Goal: Information Seeking & Learning: Learn about a topic

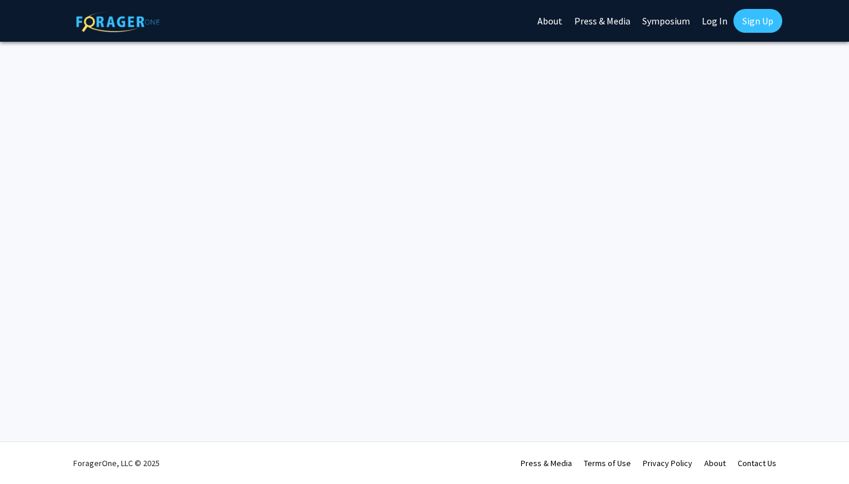
click at [713, 27] on link "Log In" at bounding box center [715, 21] width 38 height 42
click at [710, 24] on link "Log In" at bounding box center [715, 21] width 38 height 42
click at [717, 20] on link "Log In" at bounding box center [715, 21] width 38 height 42
click at [714, 25] on link "Log In" at bounding box center [715, 21] width 38 height 42
click at [698, 24] on link "Log In" at bounding box center [715, 21] width 38 height 42
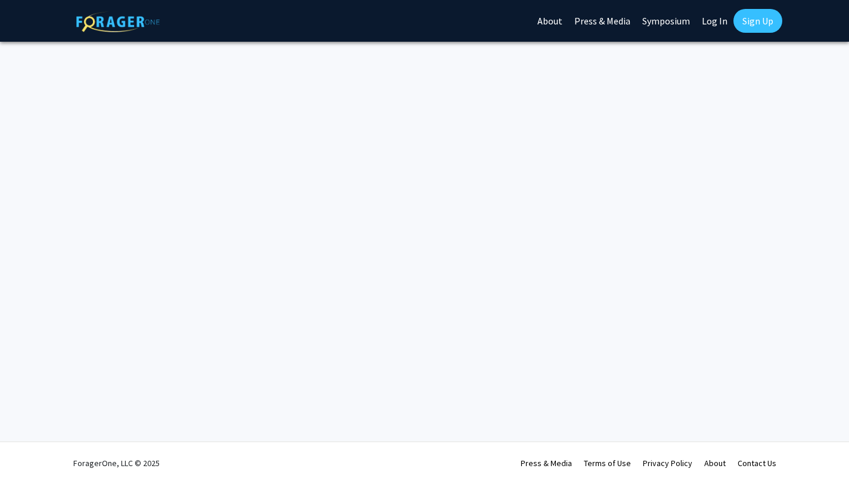
click at [747, 16] on link "Sign Up" at bounding box center [758, 21] width 49 height 24
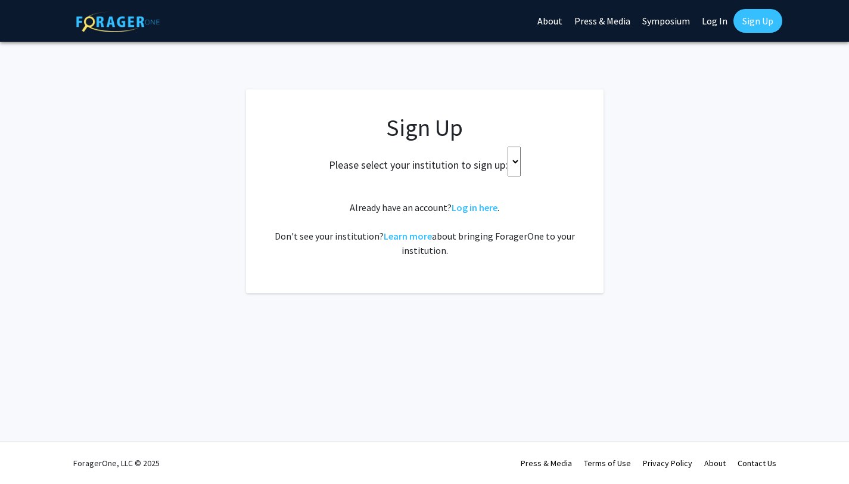
click at [708, 30] on link "Log In" at bounding box center [715, 21] width 38 height 42
click at [711, 20] on link "Log In" at bounding box center [715, 21] width 38 height 42
click at [474, 204] on link "Log in here" at bounding box center [475, 207] width 46 height 12
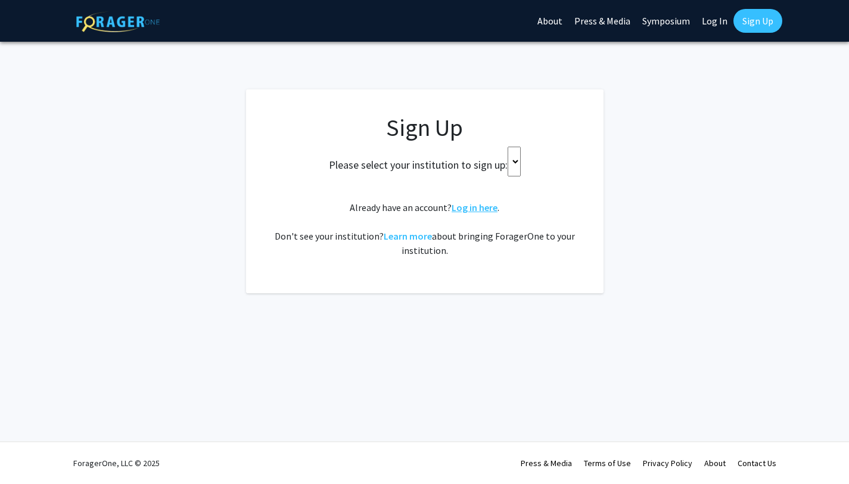
click at [474, 204] on link "Log in here" at bounding box center [475, 207] width 46 height 12
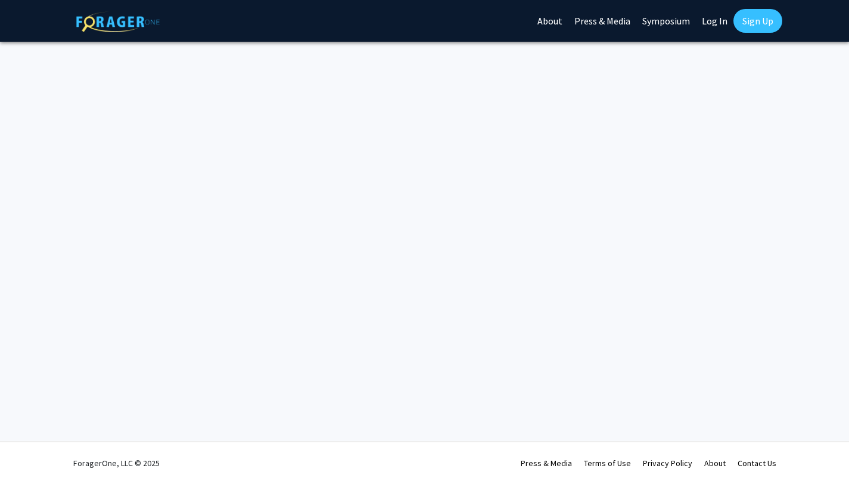
click at [717, 17] on link "Log In" at bounding box center [715, 21] width 38 height 42
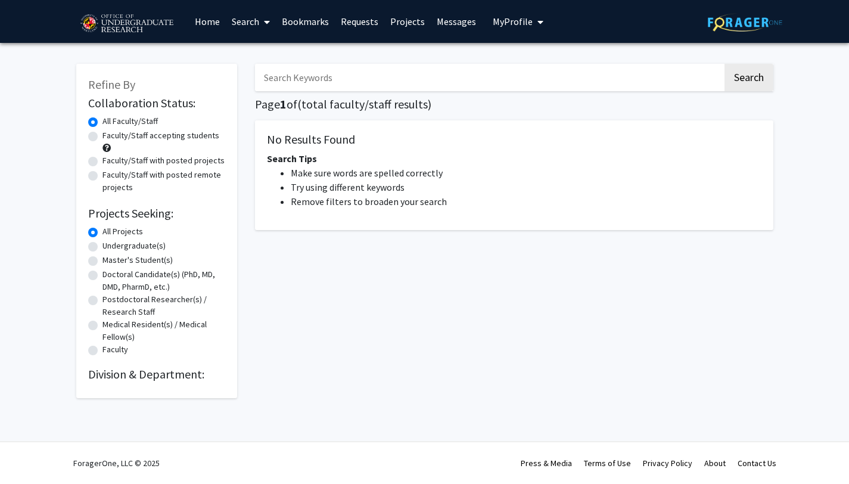
click at [439, 117] on div "Search Page 1 of ( total faculty/staff results) No Results Found Search Tips Ma…" at bounding box center [514, 225] width 536 height 346
click at [454, 21] on link "Messages" at bounding box center [456, 22] width 51 height 42
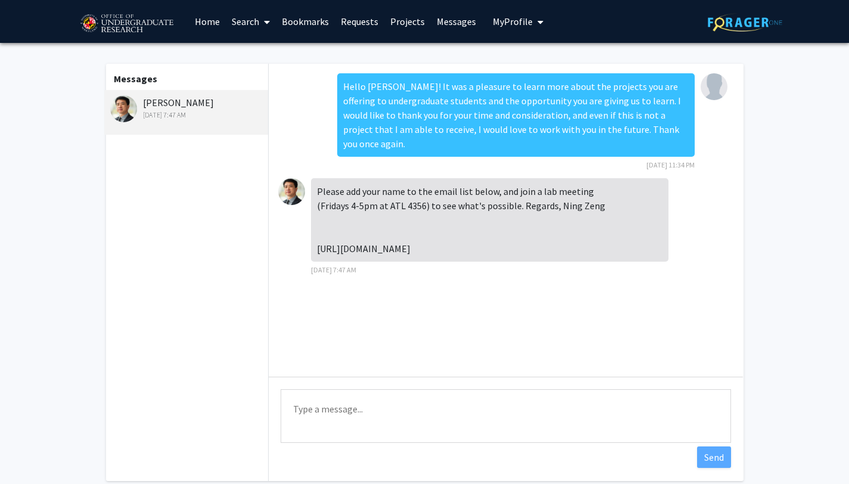
click at [407, 17] on link "Projects" at bounding box center [407, 22] width 46 height 42
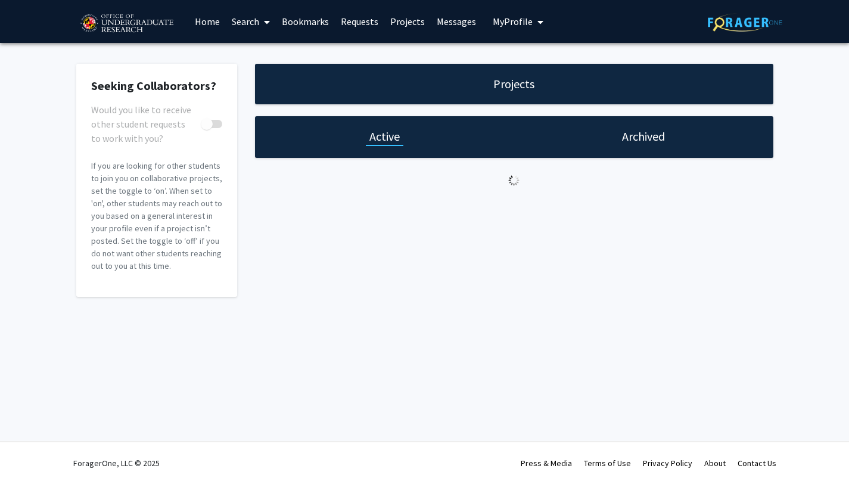
checkbox input "true"
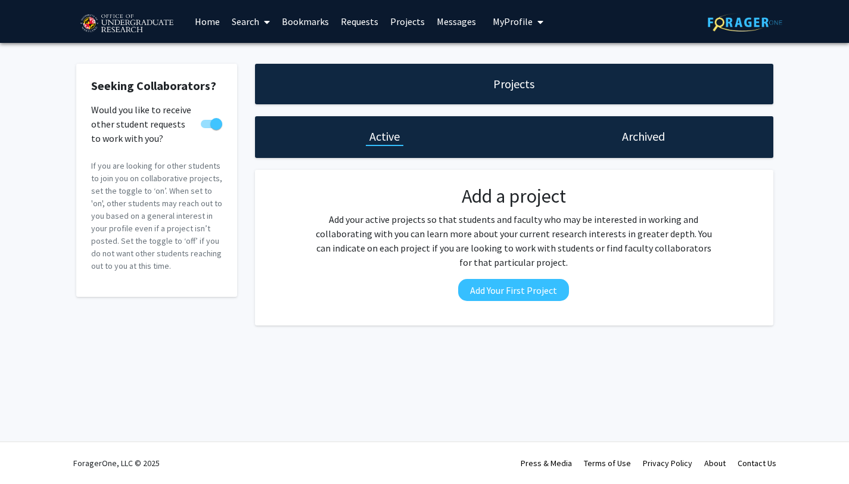
click at [640, 138] on h1 "Archived" at bounding box center [643, 136] width 43 height 17
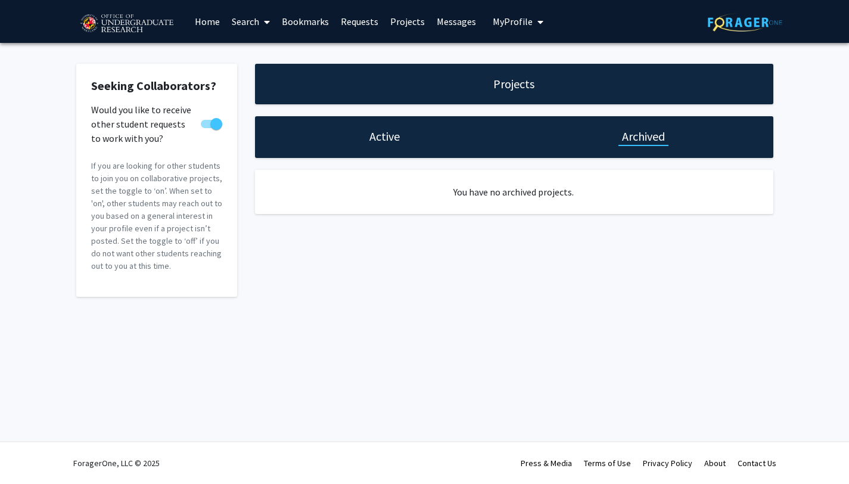
click at [394, 133] on h1 "Active" at bounding box center [385, 136] width 30 height 17
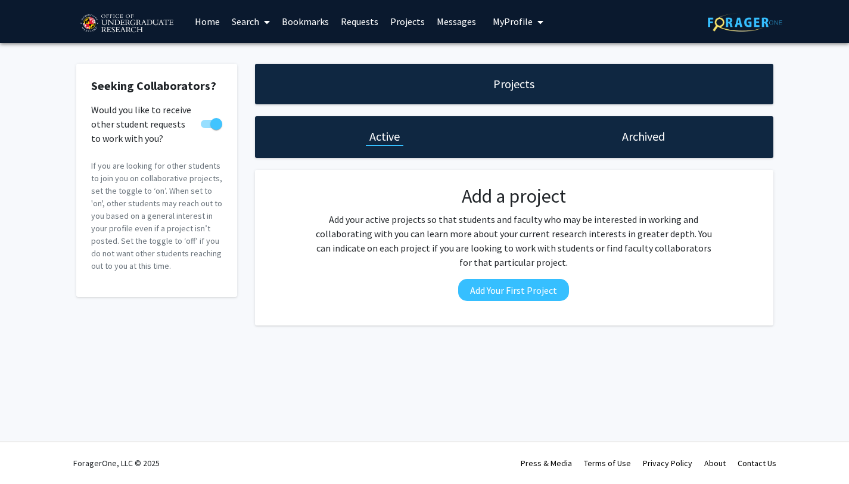
click at [358, 17] on link "Requests" at bounding box center [359, 22] width 49 height 42
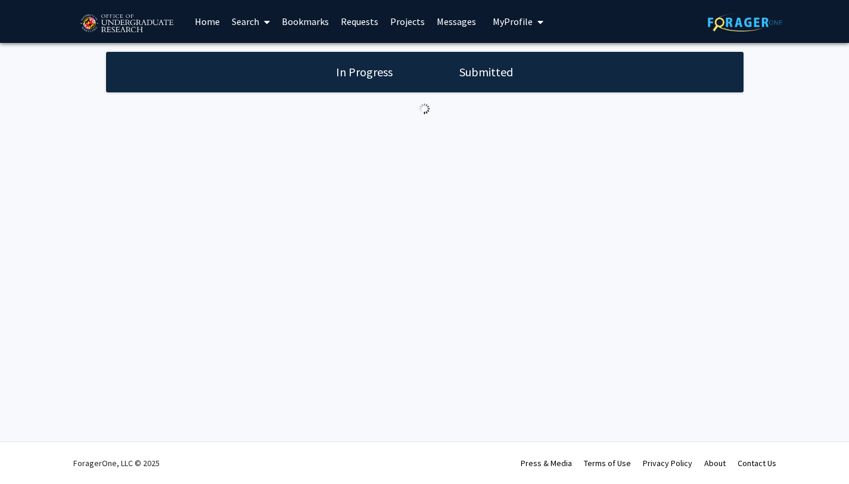
click at [381, 86] on div "In Progress Submitted" at bounding box center [425, 72] width 638 height 41
click at [352, 20] on link "Requests" at bounding box center [359, 22] width 49 height 42
drag, startPoint x: 412, startPoint y: 111, endPoint x: 430, endPoint y: 122, distance: 20.7
click at [430, 122] on div "In Progress Submitted" at bounding box center [424, 94] width 849 height 103
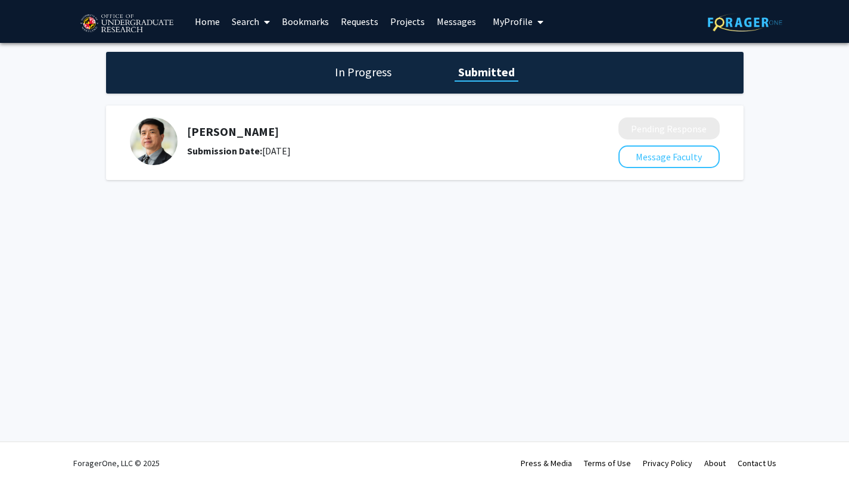
click at [381, 80] on div "In Progress Submitted" at bounding box center [425, 73] width 638 height 42
click at [380, 73] on h1 "In Progress" at bounding box center [363, 72] width 64 height 17
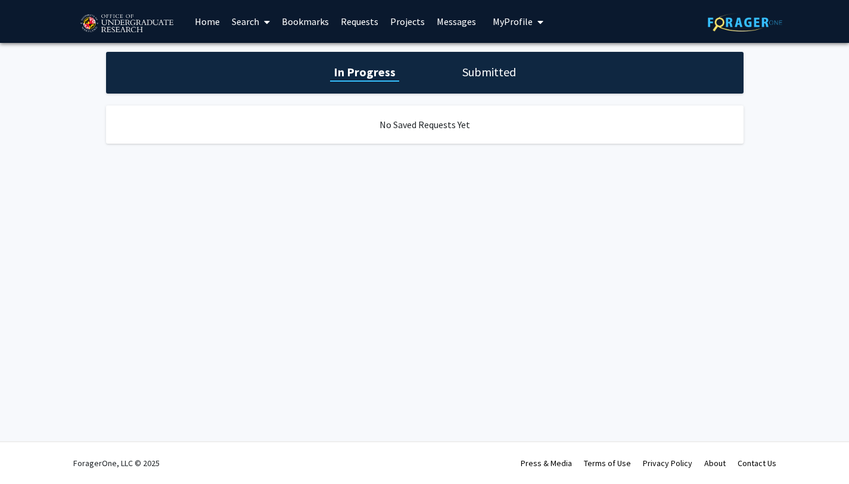
click at [469, 70] on h1 "Submitted" at bounding box center [489, 72] width 61 height 17
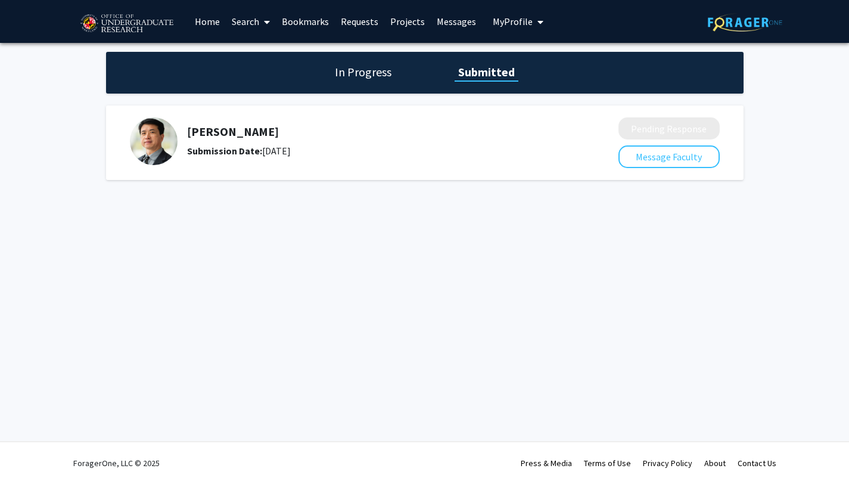
click at [166, 138] on img at bounding box center [154, 141] width 48 height 48
click at [352, 21] on link "Requests" at bounding box center [359, 22] width 49 height 42
click at [203, 20] on link "Home" at bounding box center [207, 22] width 37 height 42
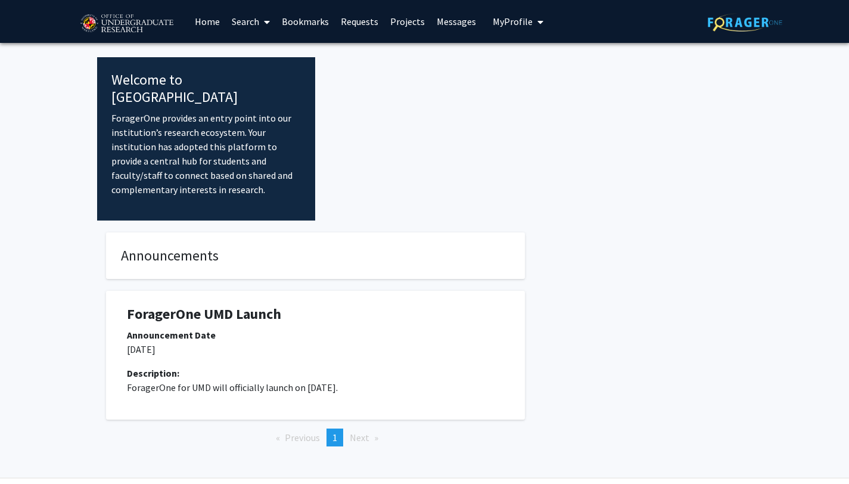
scroll to position [19, 0]
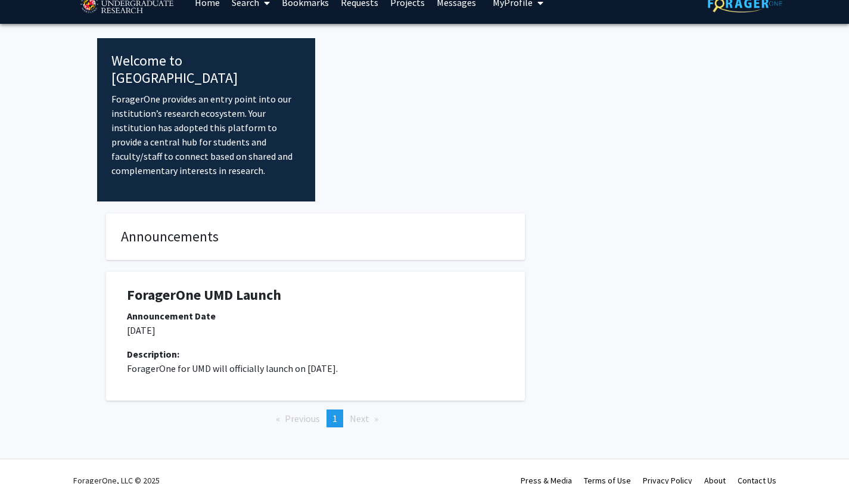
click at [287, 290] on div "ForagerOne UMD Launch" at bounding box center [315, 298] width 395 height 22
click at [357, 10] on link "Requests" at bounding box center [359, 3] width 49 height 42
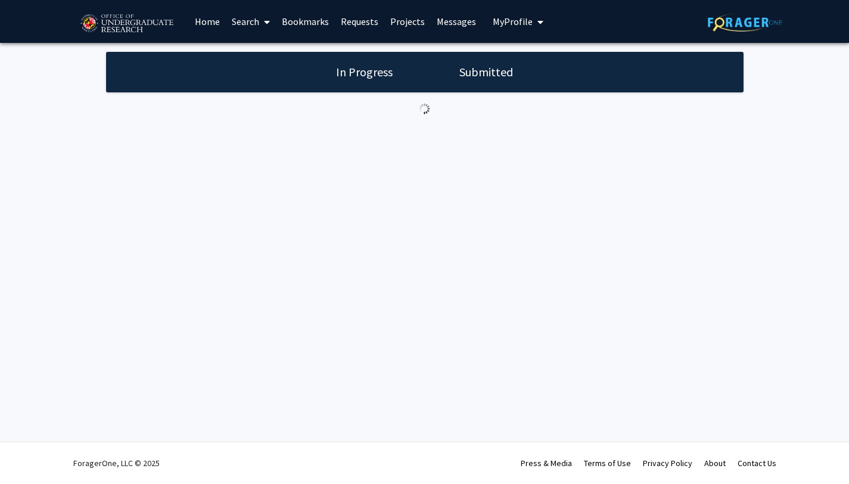
click at [358, 20] on link "Requests" at bounding box center [359, 22] width 49 height 42
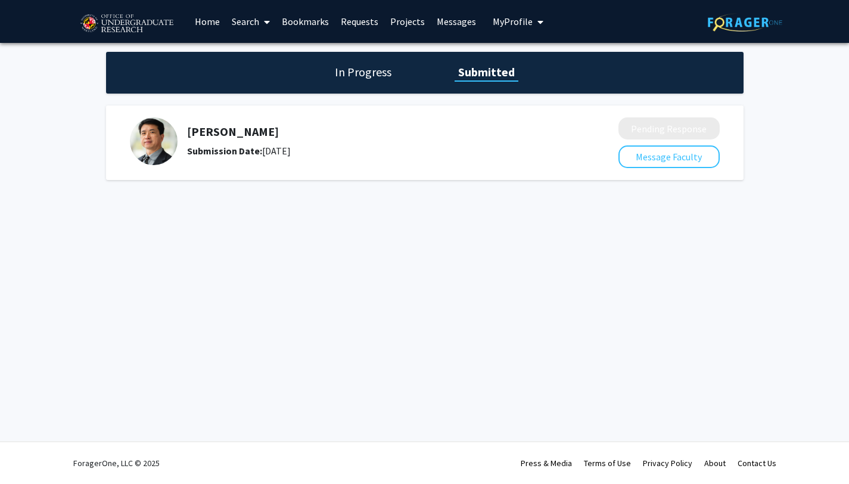
click at [249, 20] on link "Search" at bounding box center [251, 22] width 50 height 42
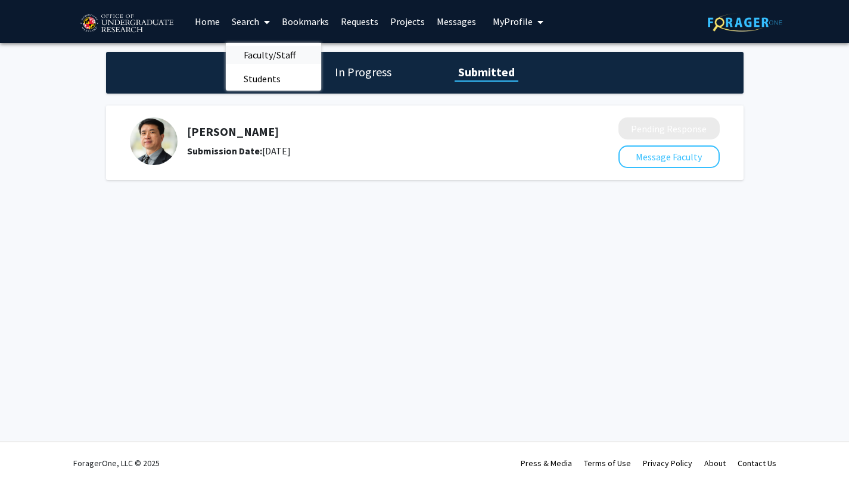
click at [271, 52] on span "Faculty/Staff" at bounding box center [270, 55] width 88 height 24
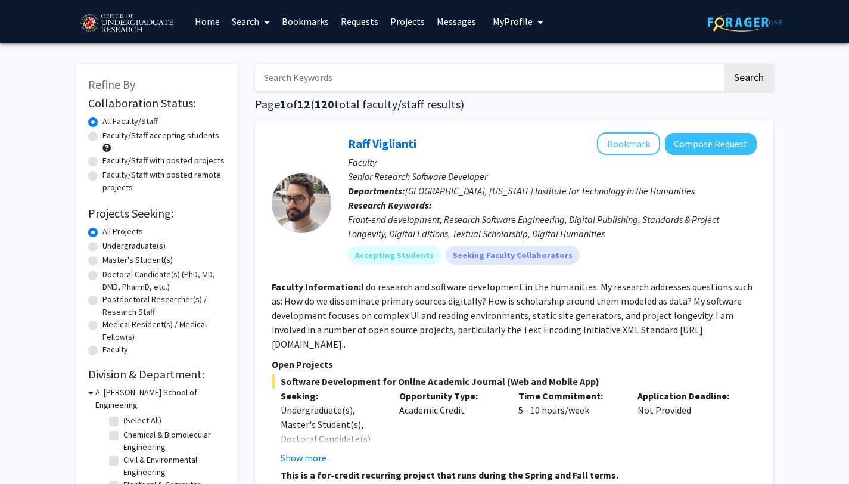
click at [120, 247] on label "Undergraduate(s)" at bounding box center [134, 246] width 63 height 13
click at [110, 247] on input "Undergraduate(s)" at bounding box center [107, 244] width 8 height 8
radio input "true"
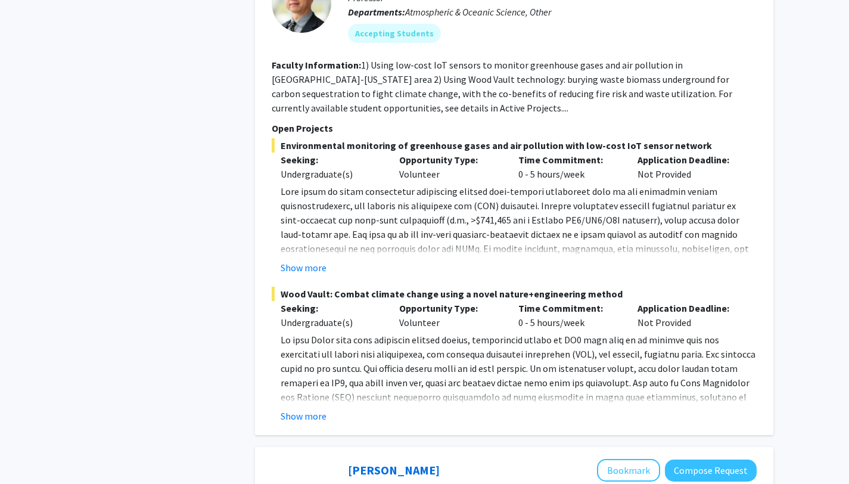
scroll to position [2981, 0]
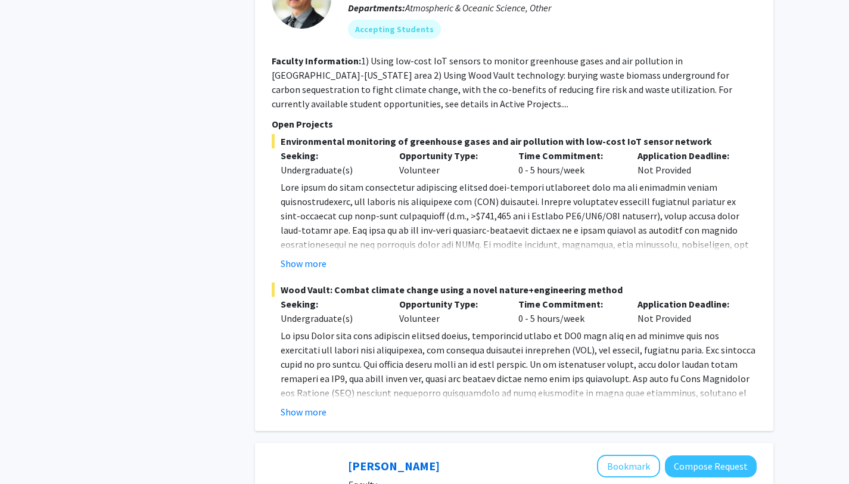
click at [280, 370] on fg-read-more "Students can participate in a highly interdisciplinary team in conducting lab e…" at bounding box center [514, 373] width 485 height 91
click at [294, 405] on button "Show more" at bounding box center [304, 412] width 46 height 14
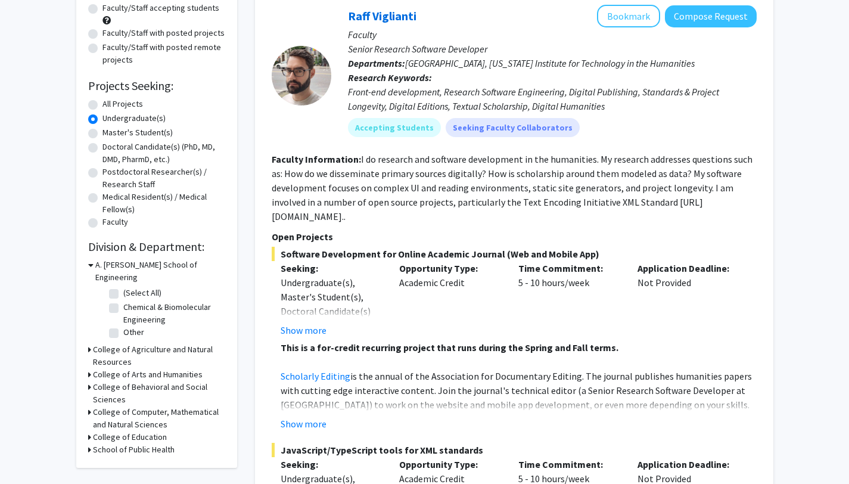
scroll to position [0, 0]
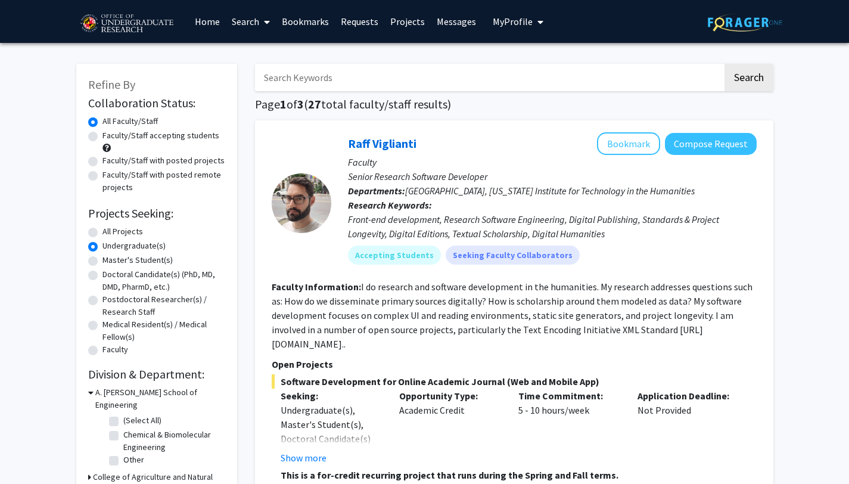
click at [461, 20] on link "Messages" at bounding box center [456, 22] width 51 height 42
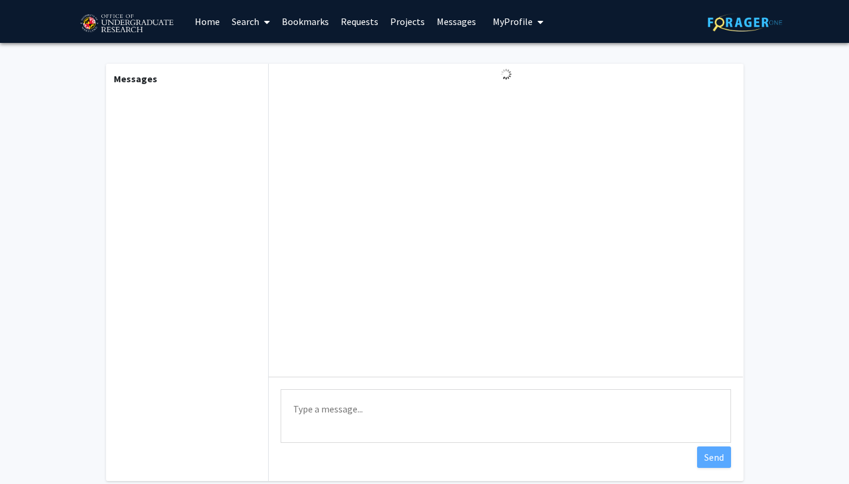
click at [341, 27] on link "Requests" at bounding box center [359, 22] width 49 height 42
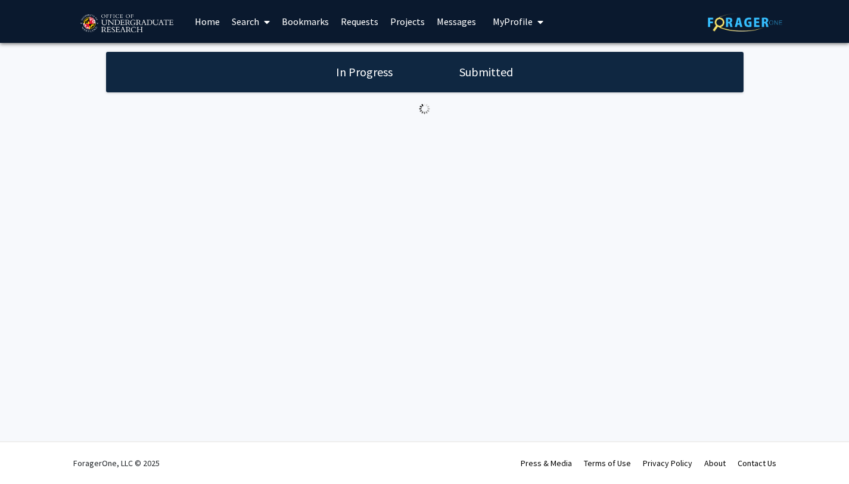
click at [412, 23] on link "Projects" at bounding box center [407, 22] width 46 height 42
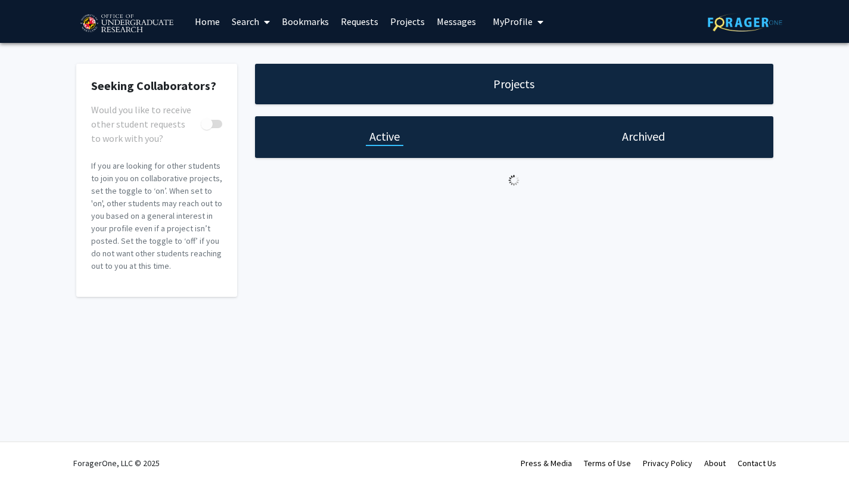
checkbox input "true"
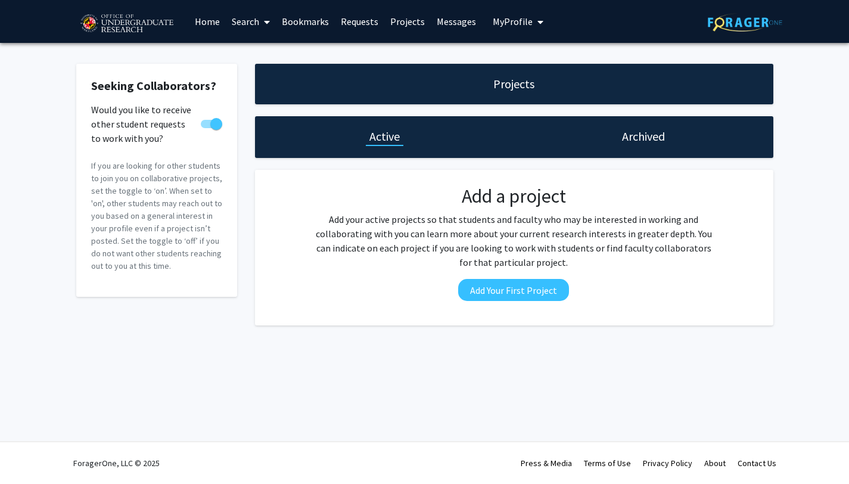
click at [442, 24] on link "Messages" at bounding box center [456, 22] width 51 height 42
